Goal: Information Seeking & Learning: Learn about a topic

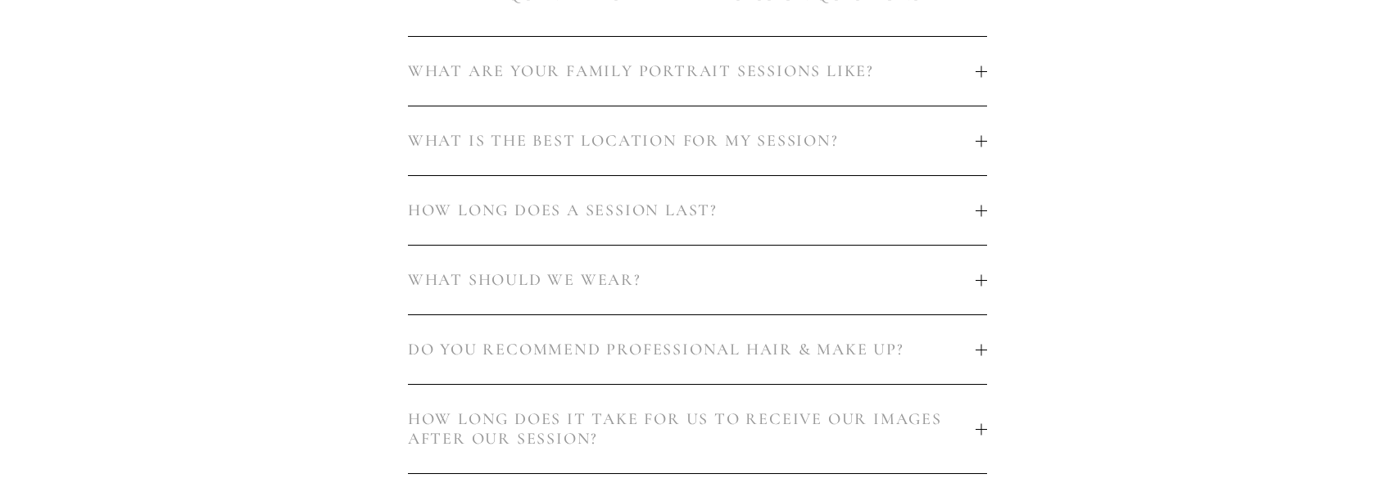
scroll to position [1147, 0]
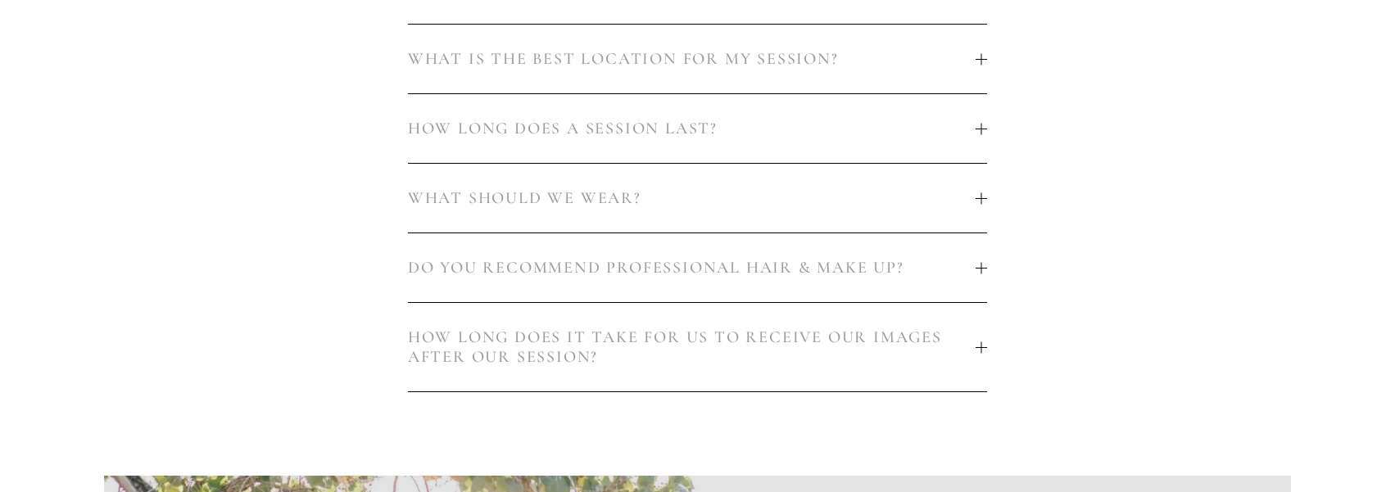
click at [986, 193] on button "WHAT SHOULD WE WEAR?" at bounding box center [697, 198] width 579 height 69
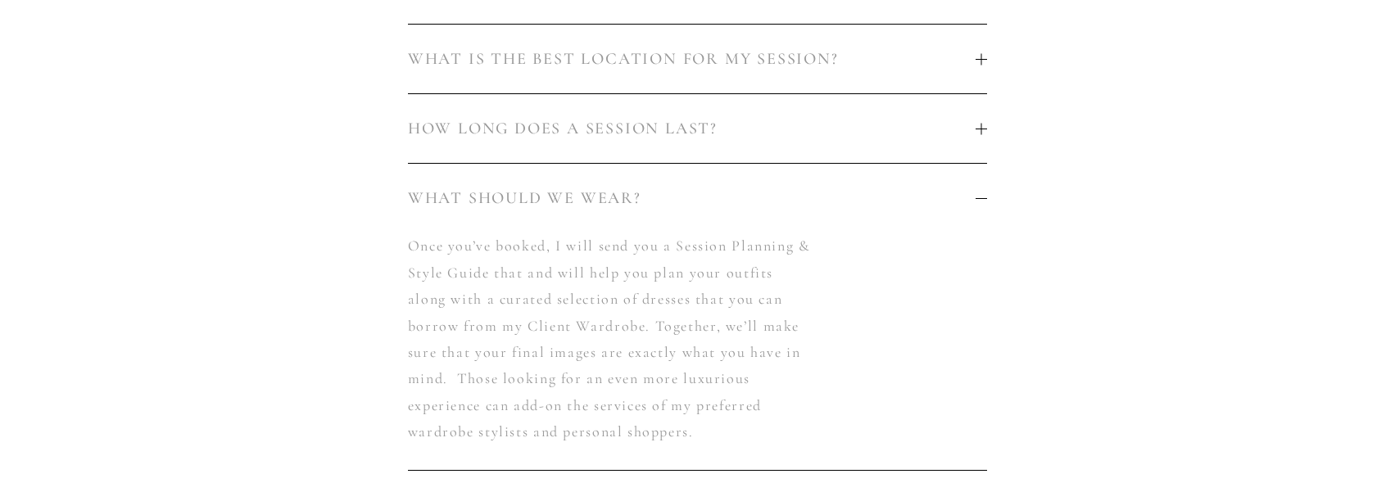
click at [976, 134] on div at bounding box center [981, 128] width 11 height 11
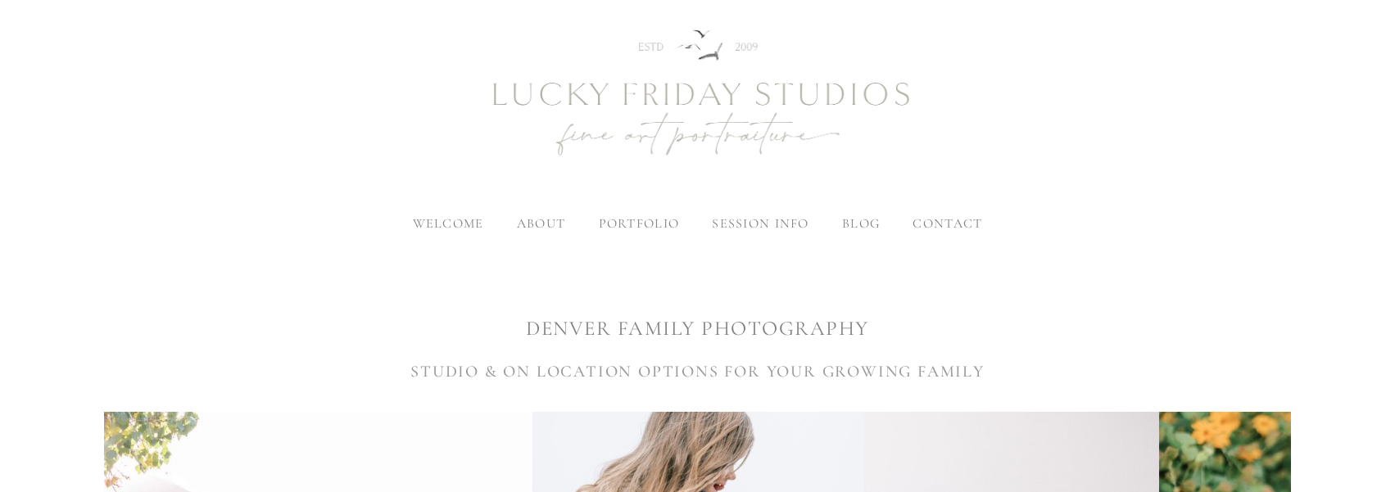
scroll to position [0, 0]
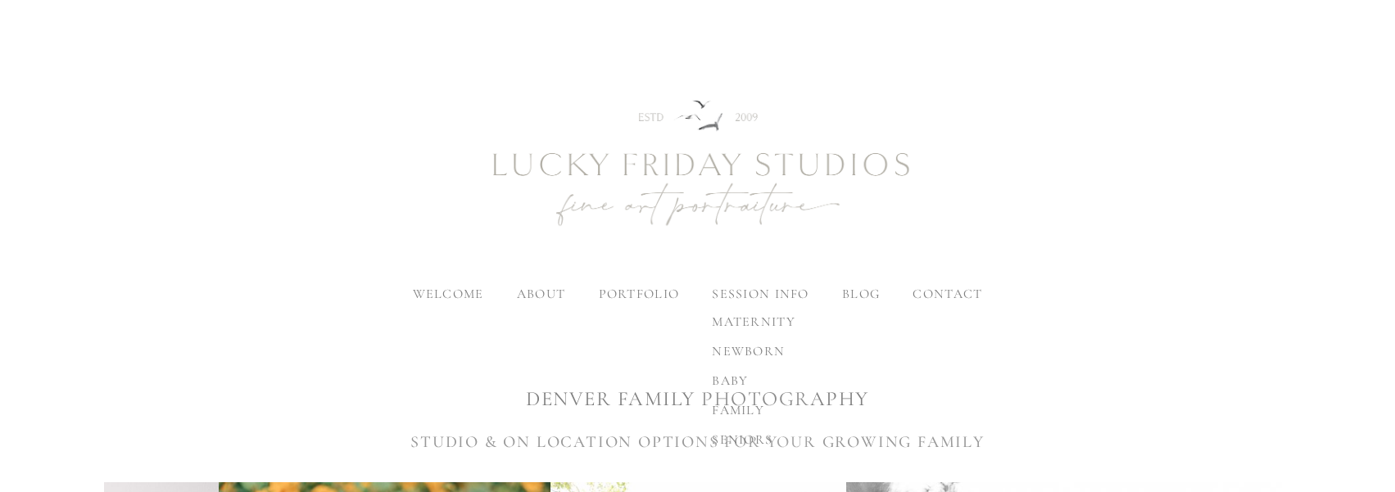
click at [744, 414] on span "family" at bounding box center [738, 410] width 52 height 16
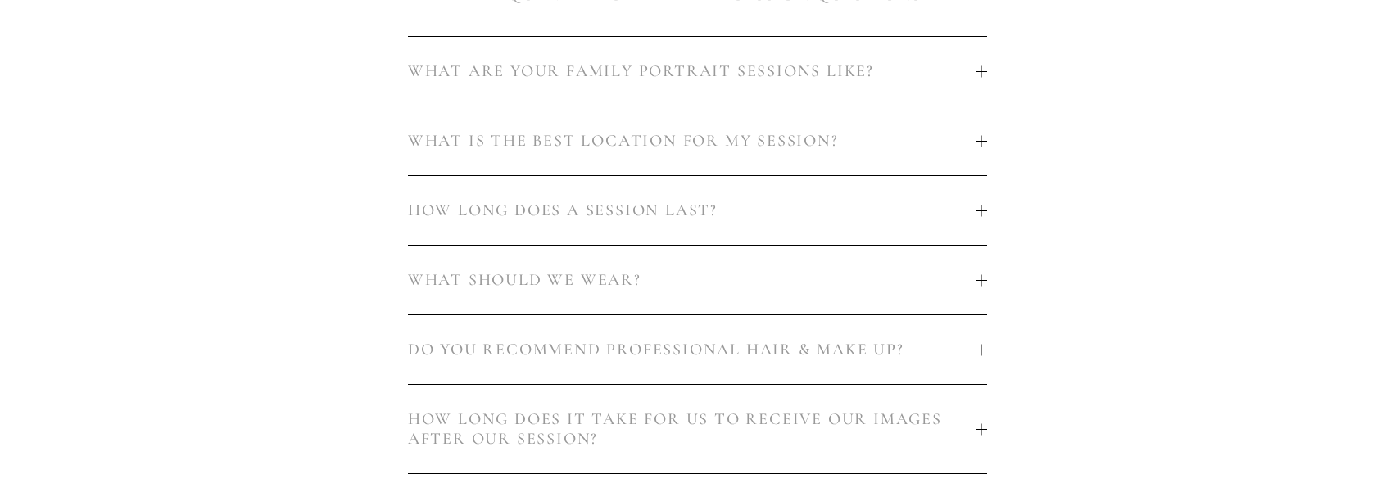
scroll to position [1229, 0]
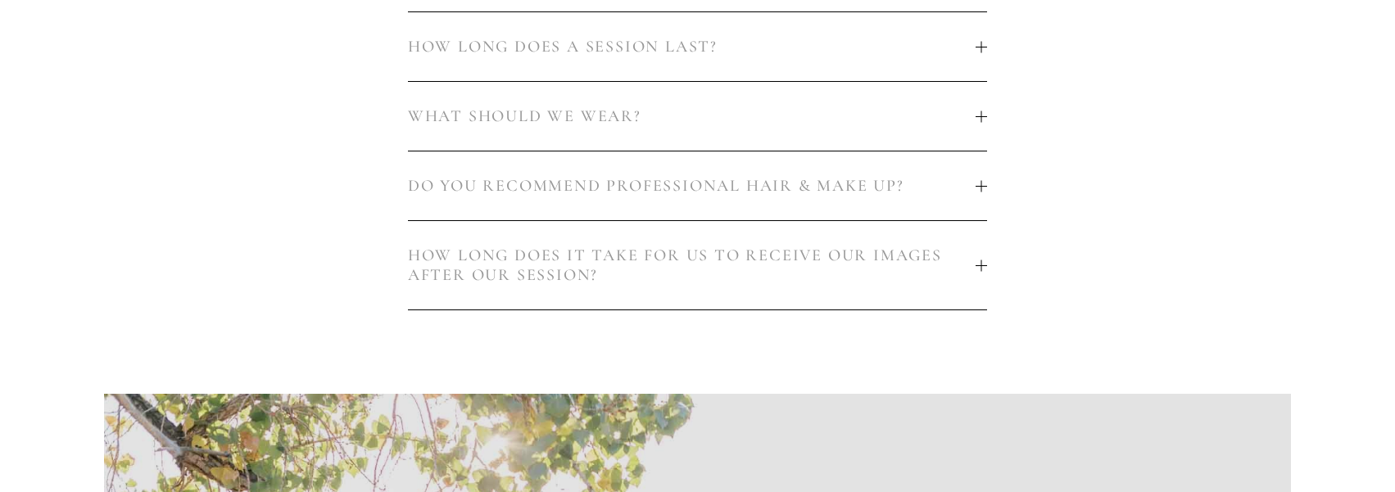
click at [990, 183] on div "WHAT ARE YOUR FAMILY PORTRAIT SESSIONS LIKE? I work hard to make sure your sess…" at bounding box center [697, 91] width 607 height 466
click at [981, 188] on div at bounding box center [981, 185] width 1 height 11
